Goal: Task Accomplishment & Management: Use online tool/utility

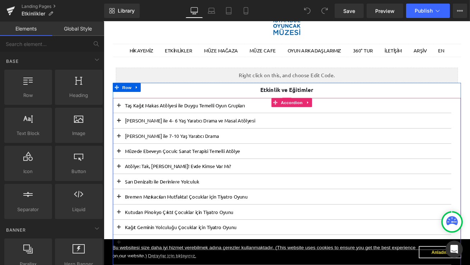
scroll to position [61, 0]
click at [121, 123] on span at bounding box center [121, 123] width 0 height 0
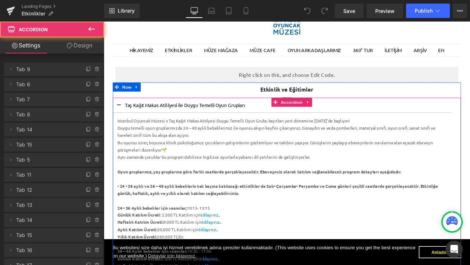
click at [121, 119] on button at bounding box center [121, 121] width 14 height 18
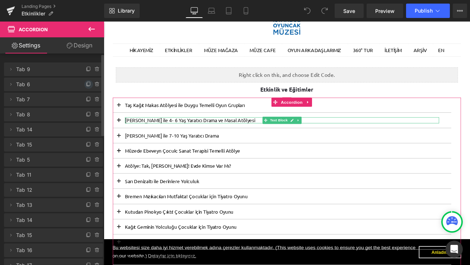
click at [86, 87] on icon at bounding box center [89, 85] width 6 height 6
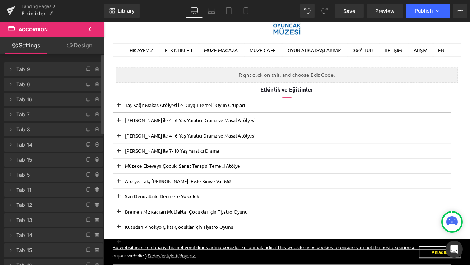
click at [90, 29] on icon at bounding box center [91, 29] width 6 height 4
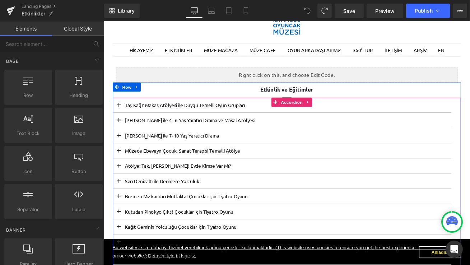
click at [124, 120] on button at bounding box center [121, 121] width 14 height 18
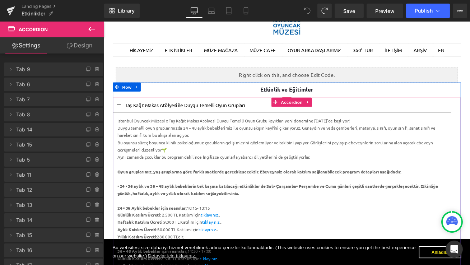
click at [123, 120] on button at bounding box center [121, 121] width 14 height 18
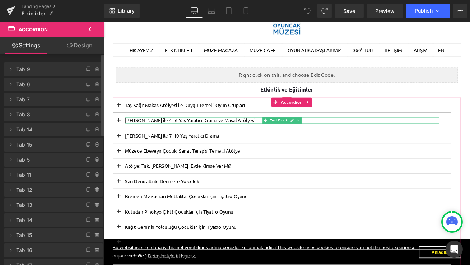
click at [88, 89] on li "Delete Cancel Tab 6 Tab 6 Name Tab 6" at bounding box center [53, 85] width 99 height 14
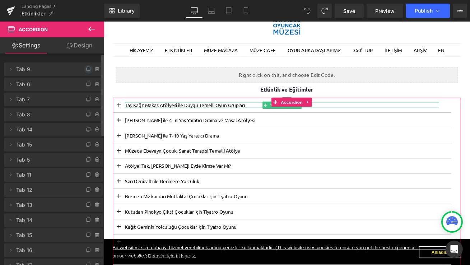
click at [87, 70] on icon at bounding box center [88, 69] width 3 height 4
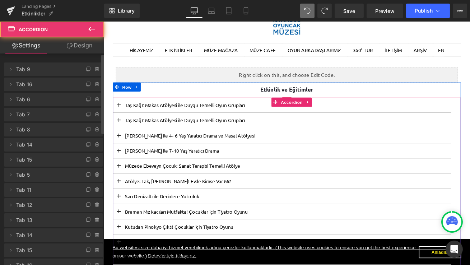
click at [121, 141] on span at bounding box center [121, 141] width 0 height 0
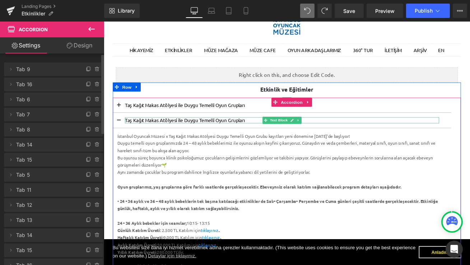
click at [201, 137] on p "Taş Kağıt Makas Atölyesi ile Duygu Temelli Oyun Grupları" at bounding box center [315, 138] width 373 height 7
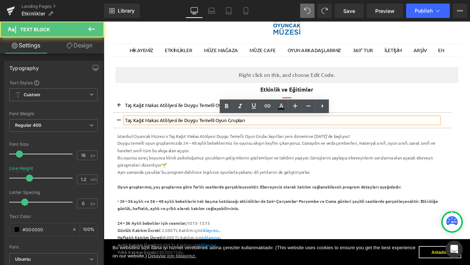
click at [202, 137] on p "Taş Kağıt Makas Atölyesi ile Duygu Temelli Oyun Grupları" at bounding box center [315, 138] width 373 height 7
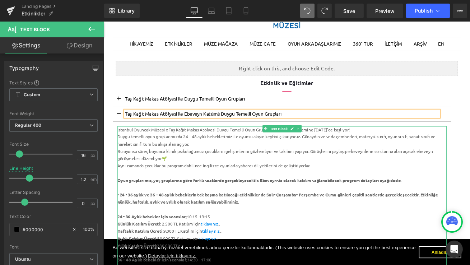
scroll to position [69, 0]
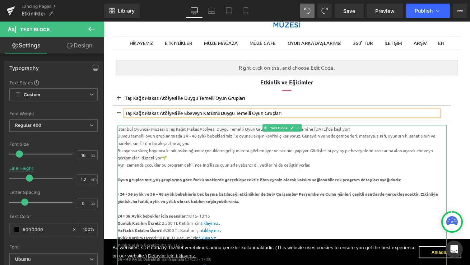
click at [251, 160] on div "Duygu temelli oyun gruplarımızda 24 – 48 aylık bebeklerimiz ile oyunsu akışın k…" at bounding box center [315, 161] width 391 height 17
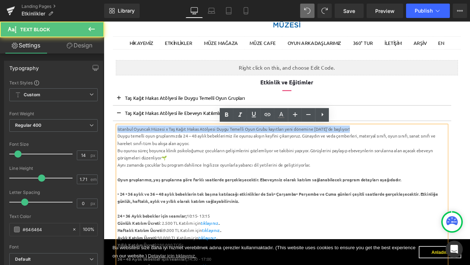
drag, startPoint x: 401, startPoint y: 148, endPoint x: 92, endPoint y: 139, distance: 309.1
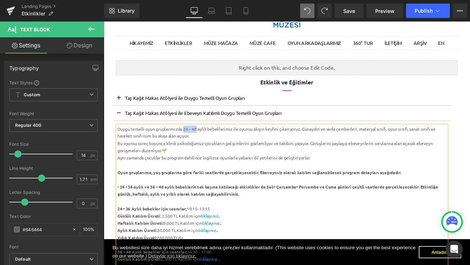
drag, startPoint x: 214, startPoint y: 149, endPoint x: 198, endPoint y: 149, distance: 15.5
click at [198, 149] on div "Duygu temelli oyun gruplarımızda 24 – 48 aylık bebeklerimiz ile oyunsu akışın k…" at bounding box center [315, 153] width 391 height 17
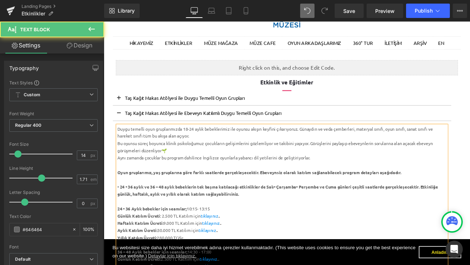
click at [254, 149] on div "Duygu temelli oyun gruplarımızda 18-24 aylık bebeklerimiz ile oyunsu akışın key…" at bounding box center [315, 153] width 391 height 17
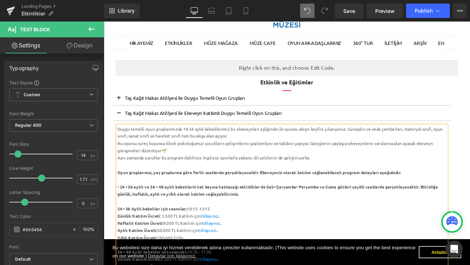
click at [313, 148] on div "Duygu temelli oyun gruplarımızda 18-24 aylık bebeklerimiz bir ebeveynleri eşliğ…" at bounding box center [315, 153] width 391 height 17
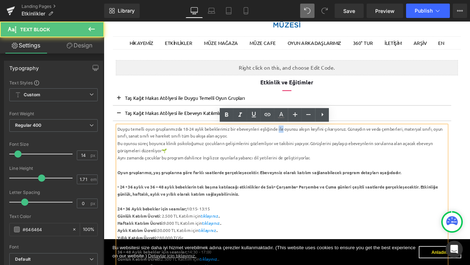
click at [313, 148] on div "Duygu temelli oyun gruplarımızda 18-24 aylık bebeklerimiz bir ebeveynleri eşliğ…" at bounding box center [315, 153] width 391 height 17
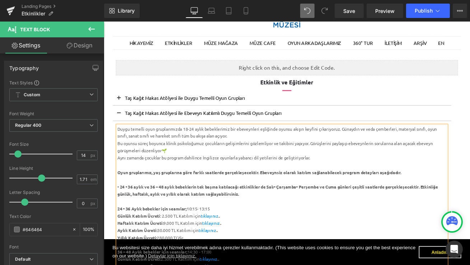
click at [365, 150] on div "Duygu temelli oyun gruplarımızda 18-24 aylık bebeklerimiz bir ebeveynleri eşliğ…" at bounding box center [315, 153] width 391 height 17
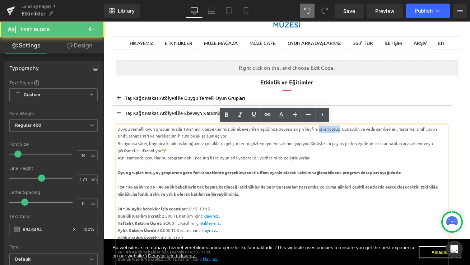
click at [365, 150] on div "Duygu temelli oyun gruplarımızda 18-24 aylık bebeklerimiz bir ebeveynleri eşliğ…" at bounding box center [315, 153] width 391 height 17
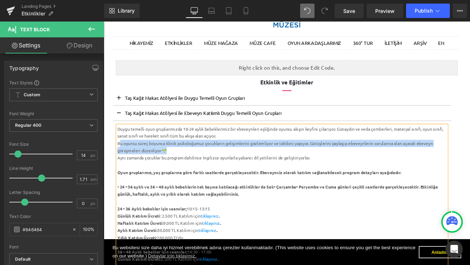
drag, startPoint x: 200, startPoint y: 170, endPoint x: 123, endPoint y: 165, distance: 77.4
click at [123, 165] on div "Bu oyunsu süreç boyunca klinik psikoloğumuz çocukların gelişimlerini gözlemliyo…" at bounding box center [315, 170] width 391 height 17
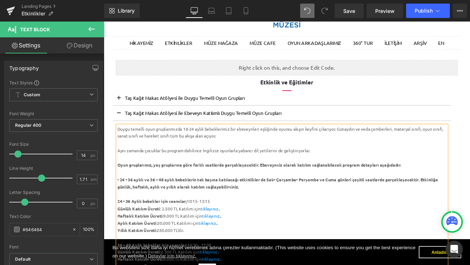
drag, startPoint x: 256, startPoint y: 159, endPoint x: 382, endPoint y: 147, distance: 125.5
click at [382, 147] on div "Duygu temelli oyun gruplarımızda 18-24 aylık bebeklerimiz bir ebeveynleri eşliğ…" at bounding box center [315, 153] width 391 height 17
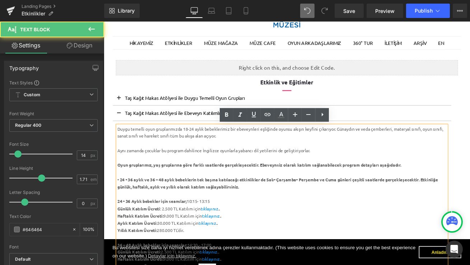
click at [384, 166] on div at bounding box center [315, 166] width 391 height 9
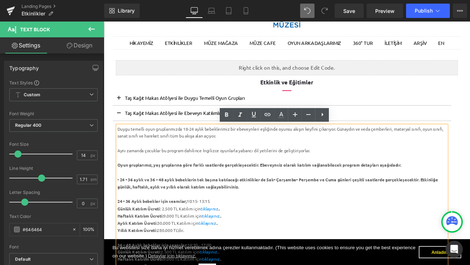
click at [229, 158] on div "Duygu temelli oyun gruplarımızda 18-24 aylık bebeklerimiz bir ebeveynleri eşliğ…" at bounding box center [315, 153] width 391 height 17
click at [236, 158] on div "Duygu temelli oyun gruplarımızda 18-24 aylık bebeklerimiz bir ebeveynleri eşliğ…" at bounding box center [315, 153] width 391 height 17
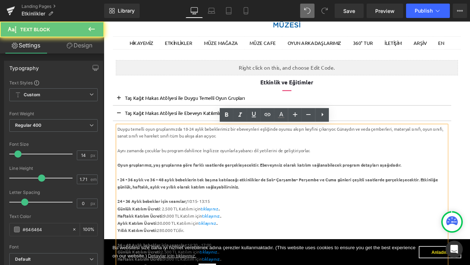
click at [227, 156] on div "Duygu temelli oyun gruplarımızda 18-24 aylık bebeklerimiz bir ebeveynleri eşliğ…" at bounding box center [315, 153] width 391 height 17
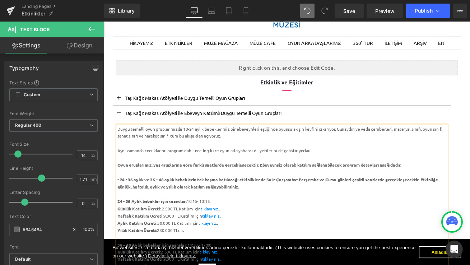
click at [215, 185] on div at bounding box center [315, 183] width 391 height 9
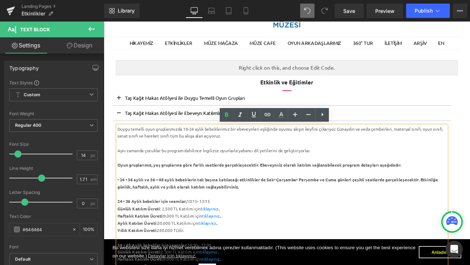
drag, startPoint x: 359, startPoint y: 177, endPoint x: 110, endPoint y: 170, distance: 248.7
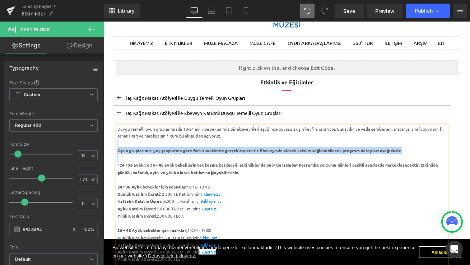
drag, startPoint x: 470, startPoint y: 179, endPoint x: 123, endPoint y: 169, distance: 347.2
click at [123, 169] on div "Duygu temelli oyun gruplarımızda 18-24 aylık bebeklerimiz bir ebeveynleri eşliğ…" at bounding box center [315, 261] width 391 height 232
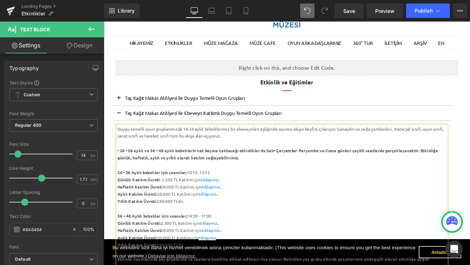
click at [124, 175] on strong "• 24 - 36 aylık ve 36 – 48 aylık bebeklerin tek başına katılacağı etkinlikler d…" at bounding box center [310, 178] width 380 height 15
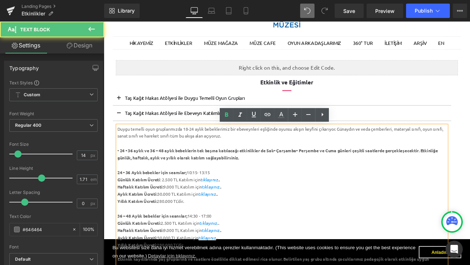
click at [124, 175] on strong "• 24 - 36 aylık ve 36 – 48 aylık bebeklerin tek başına katılacağı etkinlikler d…" at bounding box center [310, 178] width 380 height 15
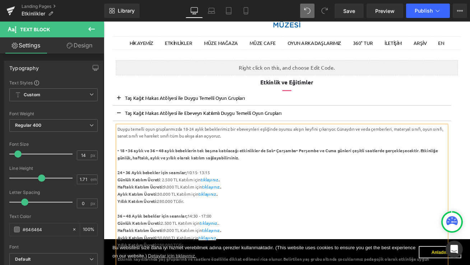
click at [134, 175] on strong "• 18 - 36 aylık ve 36 – 48 aylık bebeklerin tek başına katılacağı etkinlikler d…" at bounding box center [310, 178] width 380 height 15
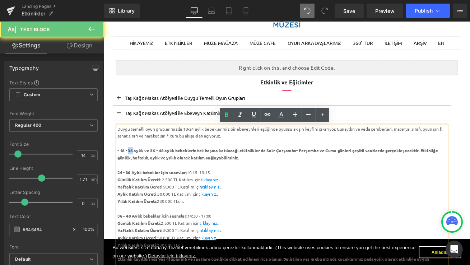
click at [134, 175] on strong "• 18 - 36 aylık ve 36 – 48 aylık bebeklerin tek başına katılacağı etkinlikler d…" at bounding box center [310, 178] width 380 height 15
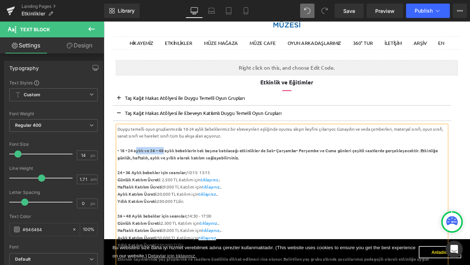
drag, startPoint x: 175, startPoint y: 174, endPoint x: 142, endPoint y: 175, distance: 32.7
click at [142, 175] on strong "• 18 - 24 aylık ve 36 – 48 aylık bebeklerin tek başına katılacağı etkinlikler d…" at bounding box center [310, 178] width 380 height 15
click at [181, 174] on strong "• 18 - 24 aylık bebeklerin tek başına katılacağı etkinlikler de Salı- Çarşamba-…" at bounding box center [312, 178] width 384 height 15
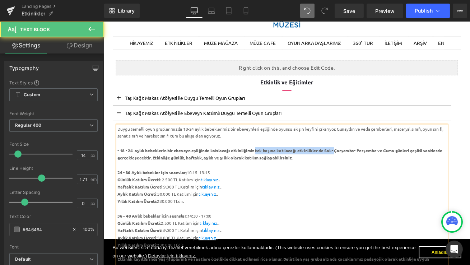
drag, startPoint x: 381, startPoint y: 174, endPoint x: 286, endPoint y: 173, distance: 94.5
click at [286, 173] on strong "• 18 - 24 aylık bebeklerin bir ebeveyn eşliğinde katılacağı etkinliğimiz tek ba…" at bounding box center [312, 178] width 385 height 15
click at [311, 175] on strong "• 18 - 24 aylık bebeklerin bir ebeveyn eşliğinde katılacağı etkinliğimiz Çarşam…" at bounding box center [306, 178] width 373 height 15
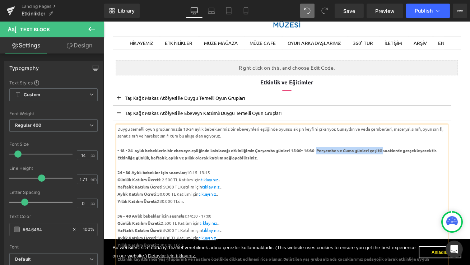
drag, startPoint x: 440, startPoint y: 175, endPoint x: 360, endPoint y: 174, distance: 80.1
click at [360, 174] on strong "• 18 - 24 aylık bebeklerin bir ebeveyn eşliğinde katılacağı etkinliğimiz Çarşam…" at bounding box center [309, 178] width 379 height 15
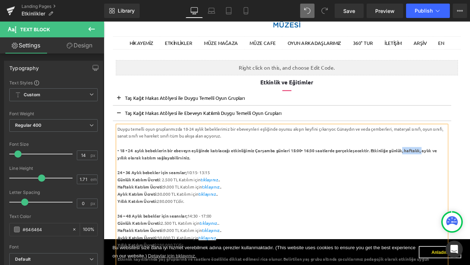
drag, startPoint x: 488, startPoint y: 175, endPoint x: 465, endPoint y: 175, distance: 23.0
click at [465, 175] on strong "• 18 - 24 aylık bebeklerin bir ebeveyn eşliğinde katılacağı etkinliğimiz Çarşam…" at bounding box center [309, 178] width 379 height 15
drag, startPoint x: 148, startPoint y: 183, endPoint x: 493, endPoint y: 174, distance: 344.3
click at [470, 174] on strong "• 18 - 24 aylık bebeklerin bir ebeveyn eşliğinde katılacağı etkinliğimiz Çarşam…" at bounding box center [312, 178] width 384 height 15
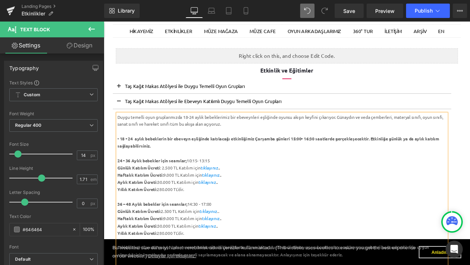
scroll to position [91, 0]
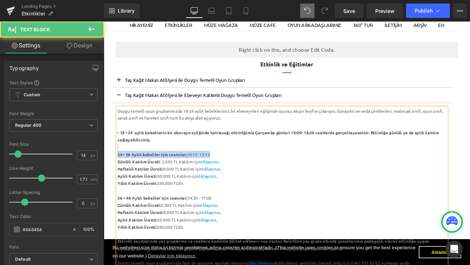
drag, startPoint x: 244, startPoint y: 180, endPoint x: 117, endPoint y: 172, distance: 127.1
click at [117, 172] on article "Duygu temelli oyun gruplarımızda 18-24 aylık bebeklerimiz bir ebeveynleri eşliğ…" at bounding box center [315, 231] width 402 height 226
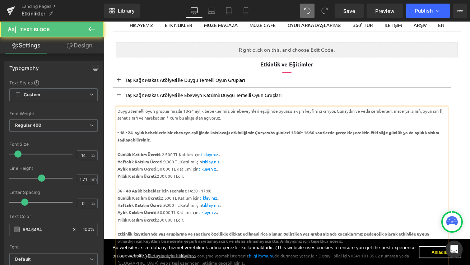
click at [177, 181] on div "Günlük Katılım Ücreti : 2.500 TL Katılım için tıklayınız .." at bounding box center [315, 179] width 391 height 9
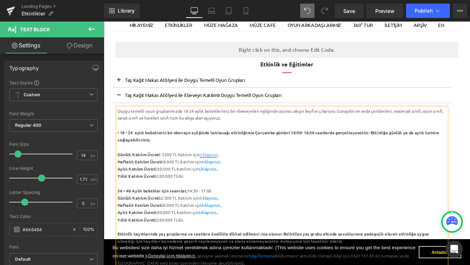
click at [226, 179] on link "tıklayınız" at bounding box center [227, 179] width 21 height 6
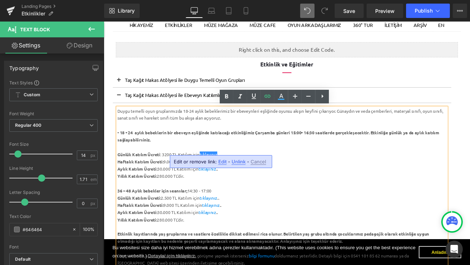
click at [237, 161] on span "Unlink" at bounding box center [239, 162] width 14 height 6
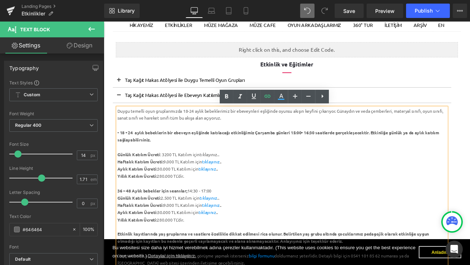
click at [227, 180] on div "Günlük Katılım Ücreti : 3200 TL Katılım için tıklayınız .." at bounding box center [315, 179] width 391 height 9
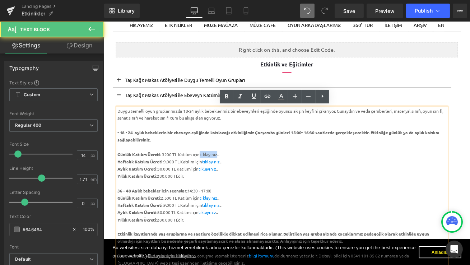
click at [227, 180] on div "Günlük Katılım Ücreti : 3200 TL Katılım için tıklayınız .." at bounding box center [315, 179] width 391 height 9
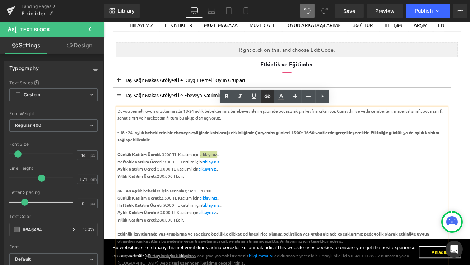
click at [267, 96] on icon at bounding box center [267, 96] width 9 height 9
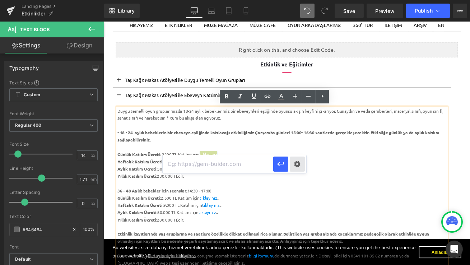
click at [297, 0] on div "Text Color Highlight Color #333333 Edit or remove link: Edit - Unlink - Cancel" at bounding box center [235, 0] width 470 height 0
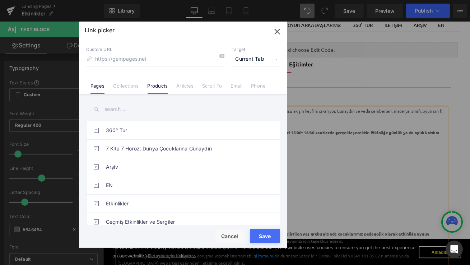
click at [157, 87] on link "Products" at bounding box center [158, 88] width 20 height 11
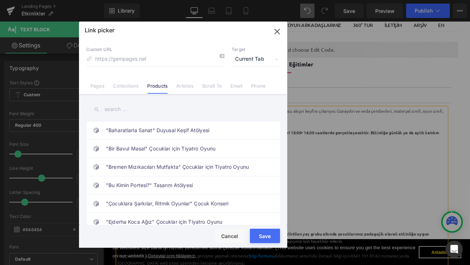
click at [139, 116] on input "text" at bounding box center [183, 109] width 194 height 16
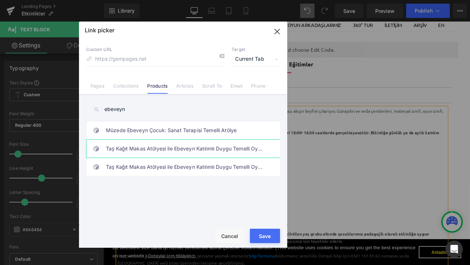
type input "ebeveyn"
click at [246, 150] on link "Taş Kağıt Makas Atölyesi ile Ebeveyn Katılımlı Duygu Temelli Oyun Grupları" at bounding box center [185, 149] width 158 height 18
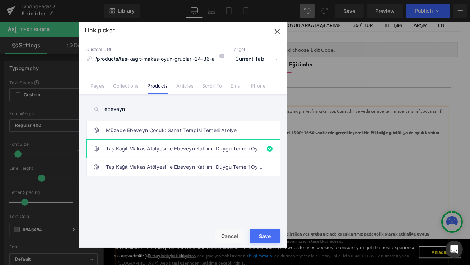
click at [180, 57] on input "/products/tas-kagit-makas-oyun-gruplari-24-36-ay-36-48-ay-ebeveyn-katilimli" at bounding box center [155, 59] width 138 height 14
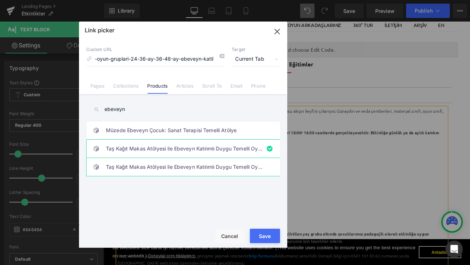
scroll to position [0, 0]
click at [210, 166] on link "Taş Kağıt Makas Atölyesi ile Ebeveyn Katılımlı Duygu Temelli Oyun Grupları" at bounding box center [185, 167] width 158 height 18
type input "/products/tas-kagit-makas-atolyesi-ile-ebeveyn-katilimli-duygu-temelli-oyun-gru…"
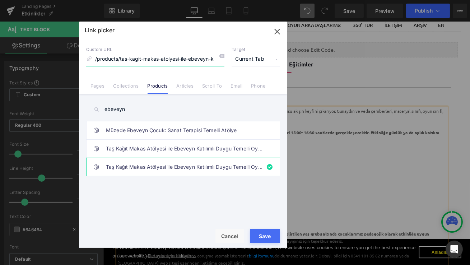
click at [168, 58] on input "/products/tas-kagit-makas-atolyesi-ile-ebeveyn-katilimli-duygu-temelli-oyun-gru…" at bounding box center [155, 59] width 138 height 14
click at [277, 33] on icon "button" at bounding box center [277, 31] width 11 height 11
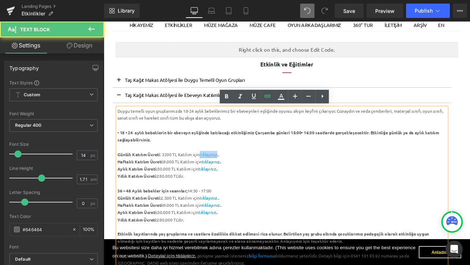
click at [228, 180] on link "tıklayınız" at bounding box center [227, 179] width 21 height 6
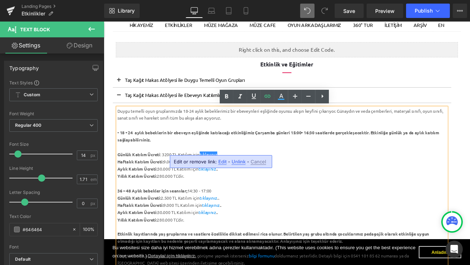
click at [236, 161] on span "Unlink" at bounding box center [239, 162] width 14 height 6
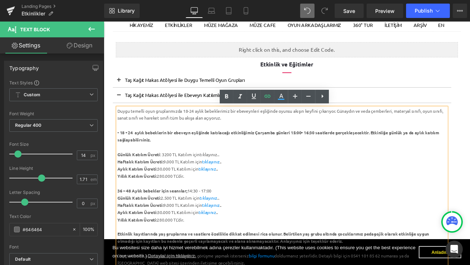
click at [230, 179] on div "Günlük Katılım Ücreti : 3200 TL Katılım için tıklayınız .." at bounding box center [315, 179] width 391 height 9
click at [267, 98] on icon at bounding box center [267, 96] width 9 height 9
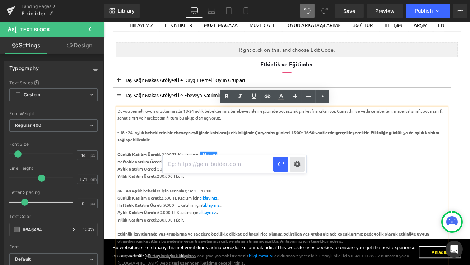
click at [298, 0] on div "Text Color Highlight Color #333333 Edit or remove link: Edit - Unlink - Cancel" at bounding box center [235, 0] width 470 height 0
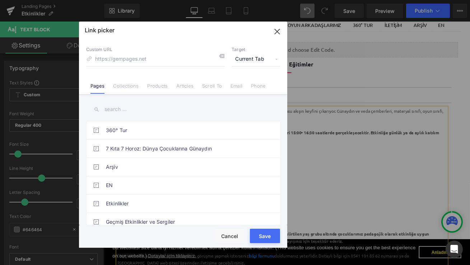
click at [149, 114] on input "text" at bounding box center [183, 109] width 194 height 16
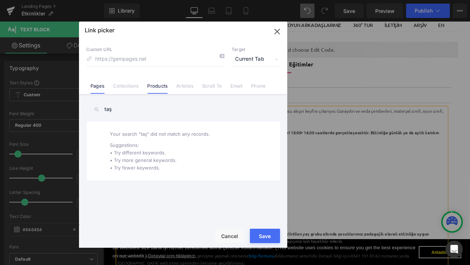
click at [152, 84] on link "Products" at bounding box center [158, 88] width 20 height 11
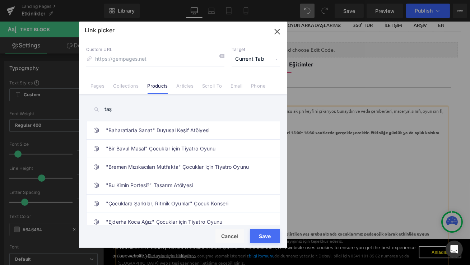
click at [132, 108] on input "taş" at bounding box center [183, 109] width 194 height 16
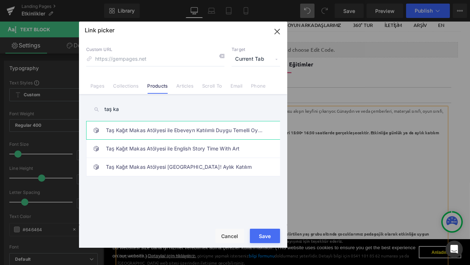
type input "taş ka"
click at [173, 129] on link "Taş Kağıt Makas Atölyesi ile Ebeveyn Katılımlı Duygu Temelli Oyun Grupları" at bounding box center [185, 130] width 158 height 18
type input "/products/tas-kagit-makas-atolyesi-ile-ebeveyn-katilimli-duygu-temelli-oyun-gru…"
click at [268, 236] on button "Save" at bounding box center [265, 236] width 30 height 14
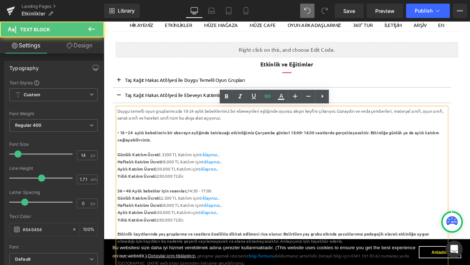
click at [281, 184] on div "Haftalık Katılım Ücreti: 9.000 TL Katılım için tıklayınız .." at bounding box center [315, 188] width 391 height 9
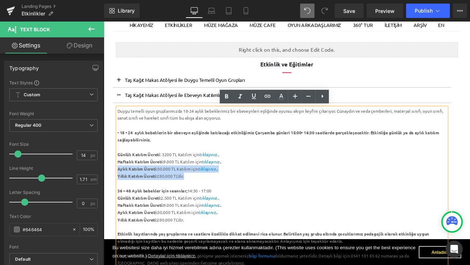
drag, startPoint x: 212, startPoint y: 207, endPoint x: 117, endPoint y: 193, distance: 95.8
click at [117, 193] on article "Duygu temelli oyun gruplarımızda 18-24 aylık bebeklerimiz bir ebeveynleri eşliğ…" at bounding box center [315, 227] width 402 height 218
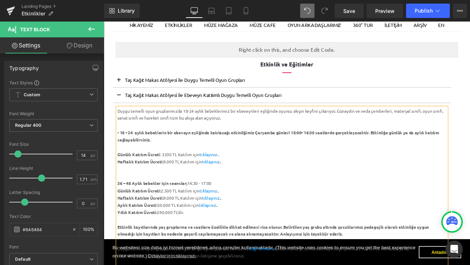
click at [180, 186] on div "Haftalık Katılım Ücreti: 9.000 TL Katılım için tıklayınız .." at bounding box center [315, 188] width 391 height 9
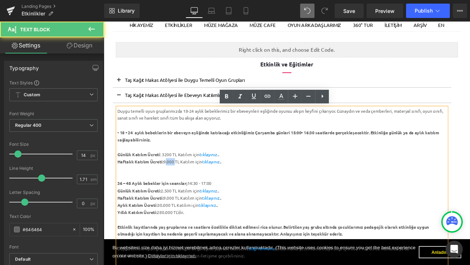
click at [180, 186] on div "Haftalık Katılım Ücreti: 9.000 TL Katılım için tıklayınız .." at bounding box center [315, 188] width 391 height 9
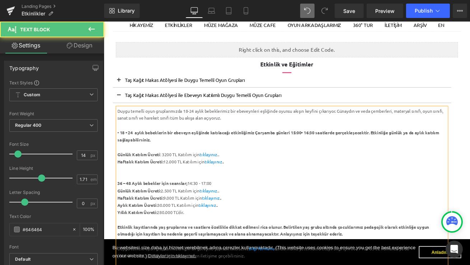
click at [175, 179] on div "Günlük Katılım Ücreti : 3200 TL Katılım için tıklayınız .." at bounding box center [315, 179] width 391 height 9
drag, startPoint x: 253, startPoint y: 187, endPoint x: 199, endPoint y: 188, distance: 53.2
click at [199, 188] on div "Haftalık Katılım Ücreti: 12.000 TL Katılım için tıklayınız .." at bounding box center [315, 188] width 391 height 9
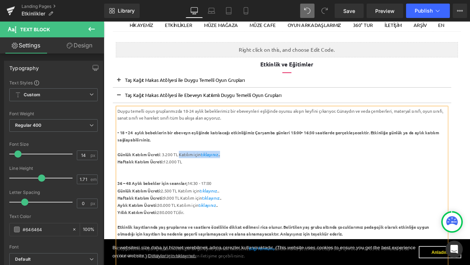
drag, startPoint x: 248, startPoint y: 178, endPoint x: 194, endPoint y: 178, distance: 54.2
click at [194, 178] on div "Günlük Katılım Ücreti : 3.200 TL Katılım için tıklayınız .." at bounding box center [315, 179] width 391 height 9
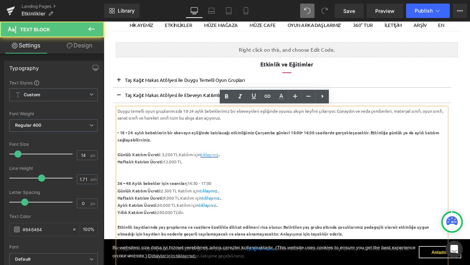
drag, startPoint x: 200, startPoint y: 180, endPoint x: 233, endPoint y: 179, distance: 32.3
click at [202, 179] on div "Günlük Katılım Ücreti : 3.200 TL Katılım için tıklayınız .." at bounding box center [315, 179] width 391 height 9
drag, startPoint x: 245, startPoint y: 179, endPoint x: 194, endPoint y: 179, distance: 50.7
click at [194, 179] on div "Günlük Katılım Ücreti : 3.200 TL Katılım için tıklayınız .." at bounding box center [315, 179] width 391 height 9
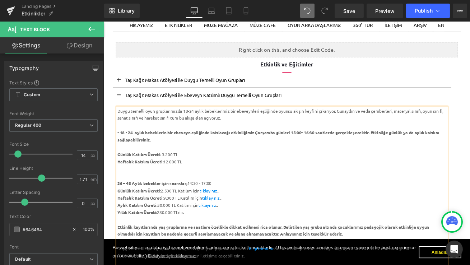
click at [204, 189] on div "Haftalık Katılım Ücreti: 12.000 TL" at bounding box center [315, 188] width 391 height 9
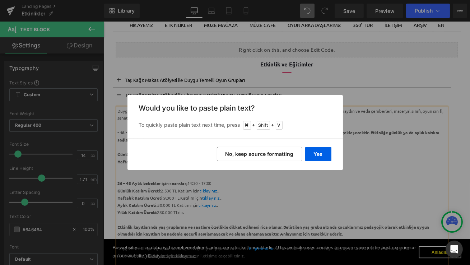
click at [281, 156] on button "No, keep source formatting" at bounding box center [259, 154] width 85 height 14
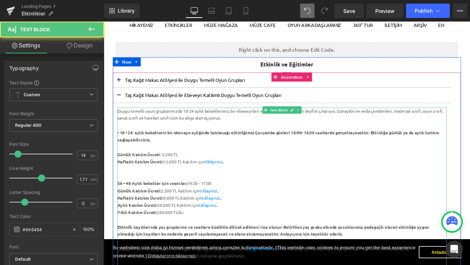
click at [198, 188] on div "Haftalık Katılım Ücreti: 12.000 TL Katılım için tıklayınız .." at bounding box center [315, 188] width 391 height 9
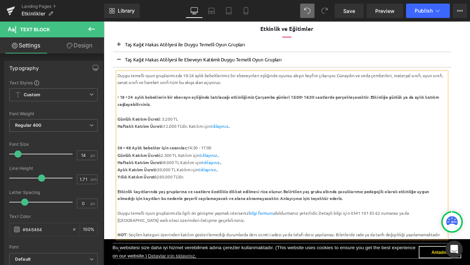
scroll to position [134, 0]
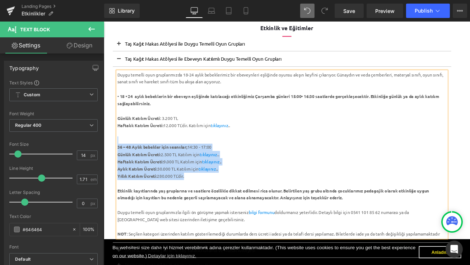
drag, startPoint x: 282, startPoint y: 209, endPoint x: 109, endPoint y: 164, distance: 178.5
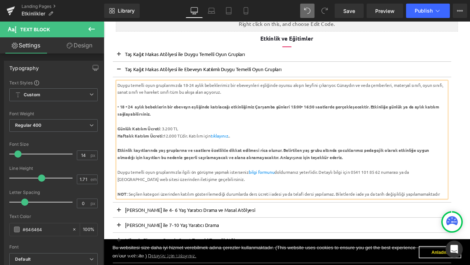
scroll to position [120, 0]
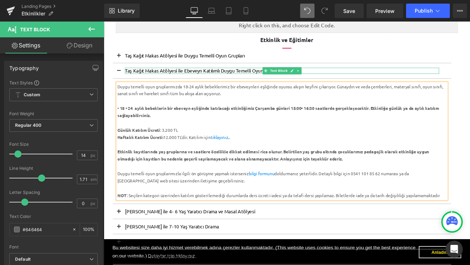
click at [332, 81] on icon at bounding box center [334, 80] width 4 height 4
click at [353, 10] on span "Save" at bounding box center [349, 11] width 12 height 8
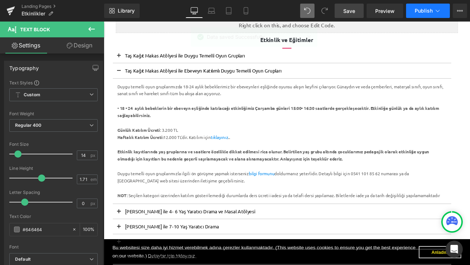
click at [418, 12] on span "Publish" at bounding box center [424, 11] width 18 height 6
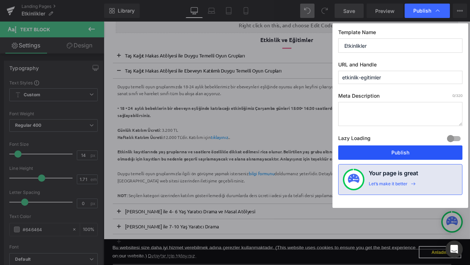
click at [382, 150] on button "Publish" at bounding box center [400, 152] width 124 height 14
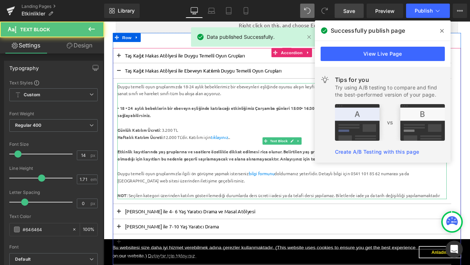
click at [239, 210] on div "Duygu temelli oyun gruplarımızla ilgili ön görüşme yapmak isterseniz bilgi form…" at bounding box center [315, 206] width 391 height 17
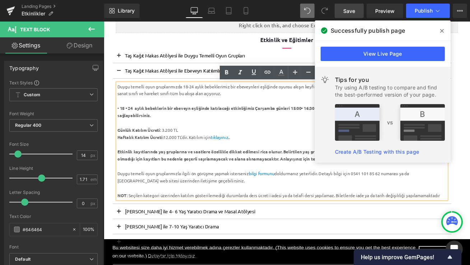
click at [209, 168] on div at bounding box center [315, 167] width 391 height 9
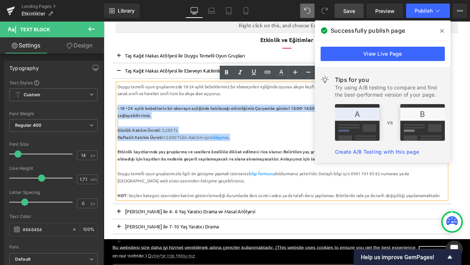
drag, startPoint x: 250, startPoint y: 154, endPoint x: 117, endPoint y: 122, distance: 137.0
click at [117, 122] on article "Duygu temelli oyun gruplarımızda 18-24 aylık bebeklerimiz bir ebeveynleri eşliğ…" at bounding box center [315, 163] width 402 height 149
copy div "• 18 - 24 aylık bebeklerin bir ebeveyn eşliğinde katılacağı etkinliğimiz Çarşam…"
